Goal: Task Accomplishment & Management: Manage account settings

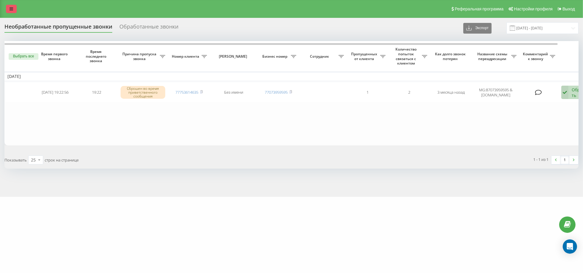
click at [13, 10] on icon at bounding box center [12, 9] width 4 height 4
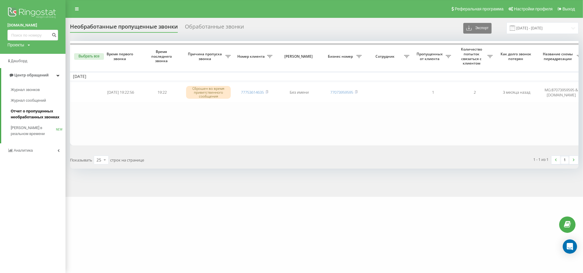
click at [32, 111] on span "Отчет о пропущенных необработанных звонках" at bounding box center [37, 114] width 52 height 12
drag, startPoint x: 558, startPoint y: 33, endPoint x: 557, endPoint y: 30, distance: 3.3
click at [557, 33] on input "[DATE] - [DATE]" at bounding box center [542, 28] width 72 height 12
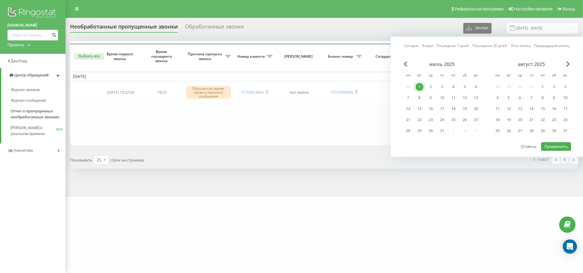
click at [574, 64] on div "Сегодня Вчера Последние 7 дней Последние 30 дней Этот месяц Предыдущий месяц ию…" at bounding box center [486, 97] width 192 height 120
click at [568, 62] on span "Next Month" at bounding box center [568, 63] width 4 height 5
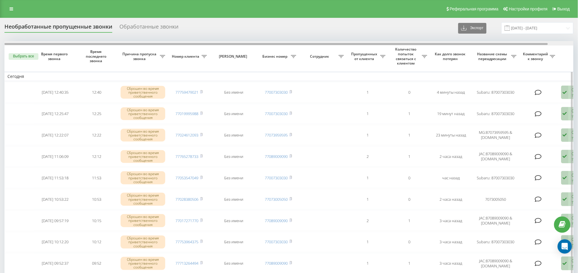
scroll to position [0, 26]
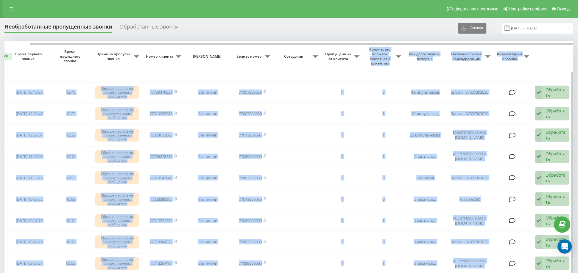
drag, startPoint x: 280, startPoint y: 42, endPoint x: 366, endPoint y: 48, distance: 86.8
click at [470, 77] on td "Сегодня" at bounding box center [276, 76] width 595 height 9
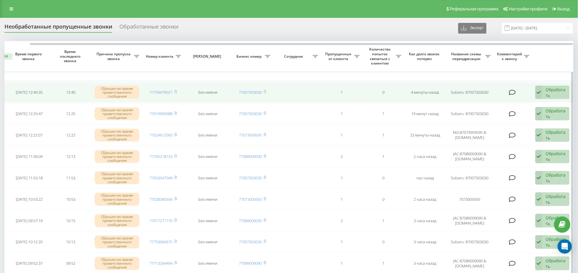
click at [546, 94] on div "Обработать" at bounding box center [556, 92] width 21 height 11
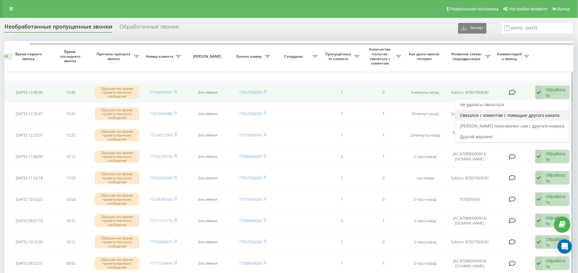
click at [515, 115] on span "Связался с клиентом с помощью другого канала" at bounding box center [510, 115] width 100 height 6
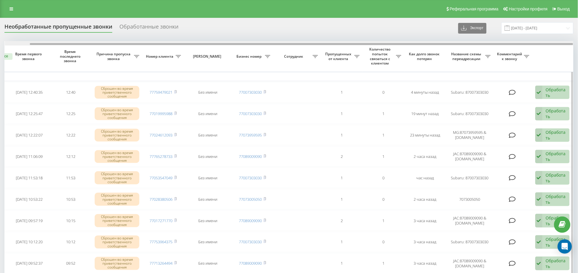
drag, startPoint x: 495, startPoint y: 43, endPoint x: 552, endPoint y: 57, distance: 59.1
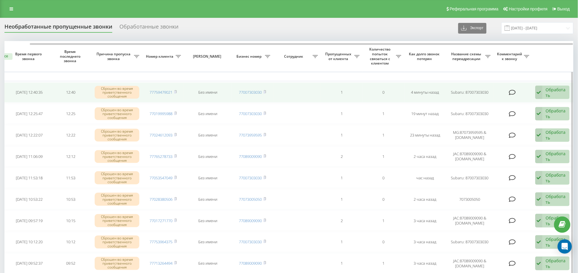
click at [555, 89] on div "Обработать" at bounding box center [556, 92] width 21 height 11
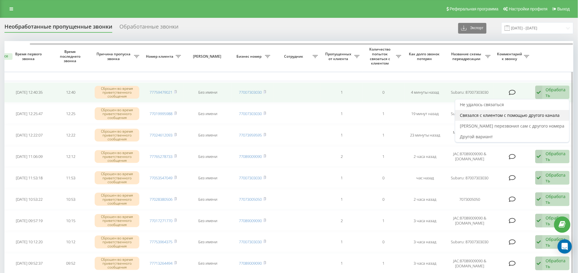
click at [488, 112] on span "Связался с клиентом с помощью другого канала" at bounding box center [510, 115] width 100 height 6
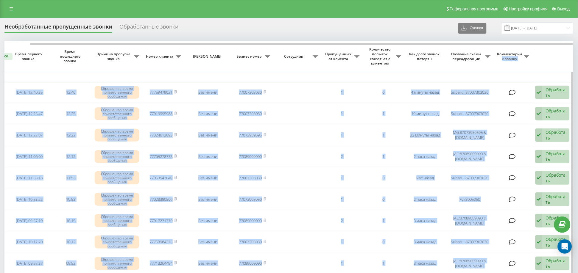
drag, startPoint x: 505, startPoint y: 42, endPoint x: 542, endPoint y: 65, distance: 43.3
click at [531, 77] on td "Сегодня" at bounding box center [276, 76] width 595 height 9
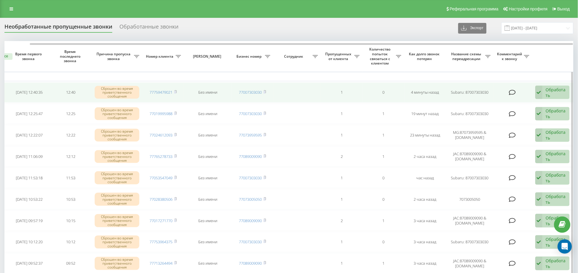
click at [544, 96] on div "Обработать Не удалось связаться Связался с клиентом с помощью другого канала Кл…" at bounding box center [552, 93] width 34 height 14
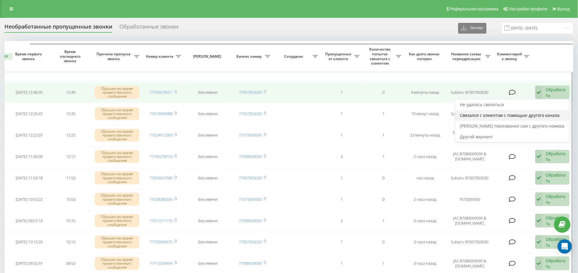
click at [521, 114] on span "Связался с клиентом с помощью другого канала" at bounding box center [510, 115] width 100 height 6
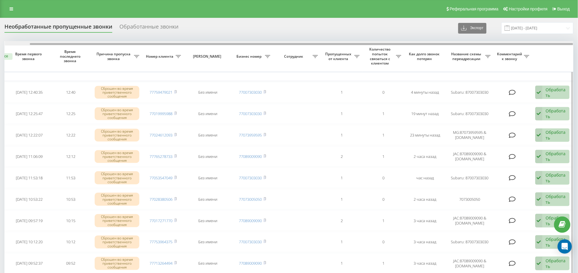
drag, startPoint x: 476, startPoint y: 43, endPoint x: 545, endPoint y: 42, distance: 68.5
click at [544, 42] on div at bounding box center [289, 43] width 569 height 4
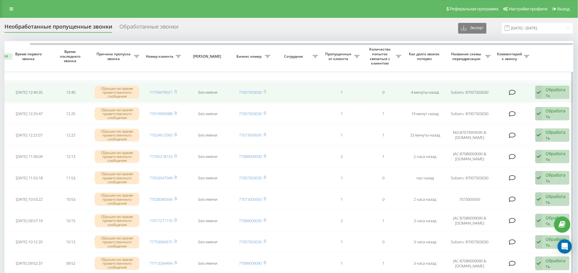
click at [555, 96] on div "Обработать" at bounding box center [556, 92] width 21 height 11
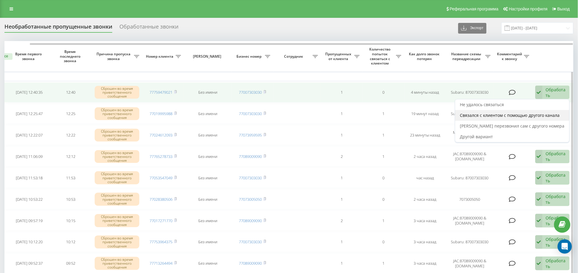
click at [508, 114] on span "Связался с клиентом с помощью другого канала" at bounding box center [510, 115] width 100 height 6
